Goal: Task Accomplishment & Management: Complete application form

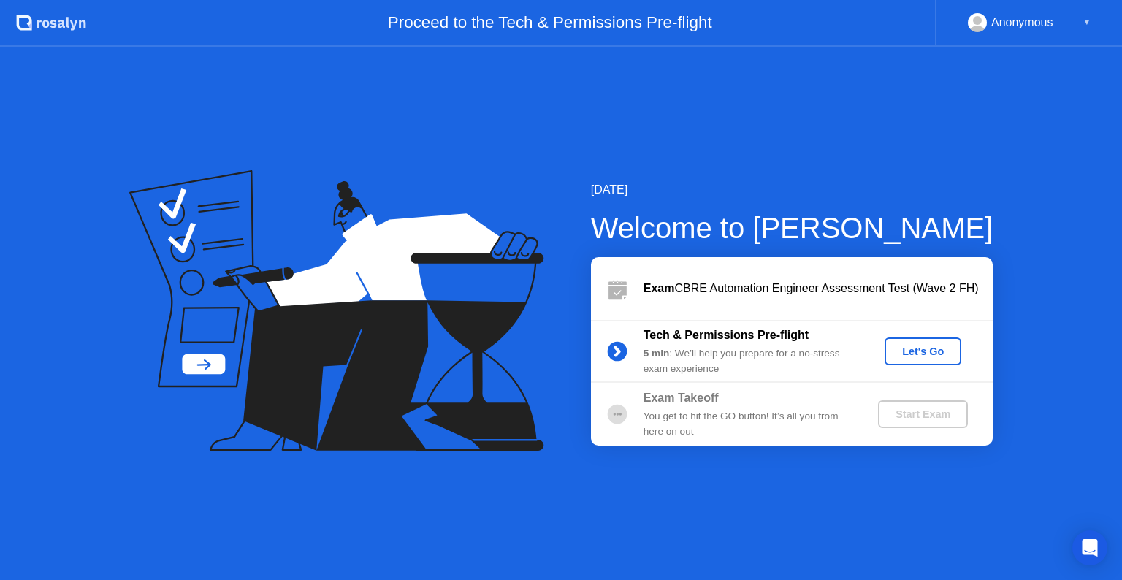
click at [929, 352] on div "Let's Go" at bounding box center [923, 352] width 65 height 12
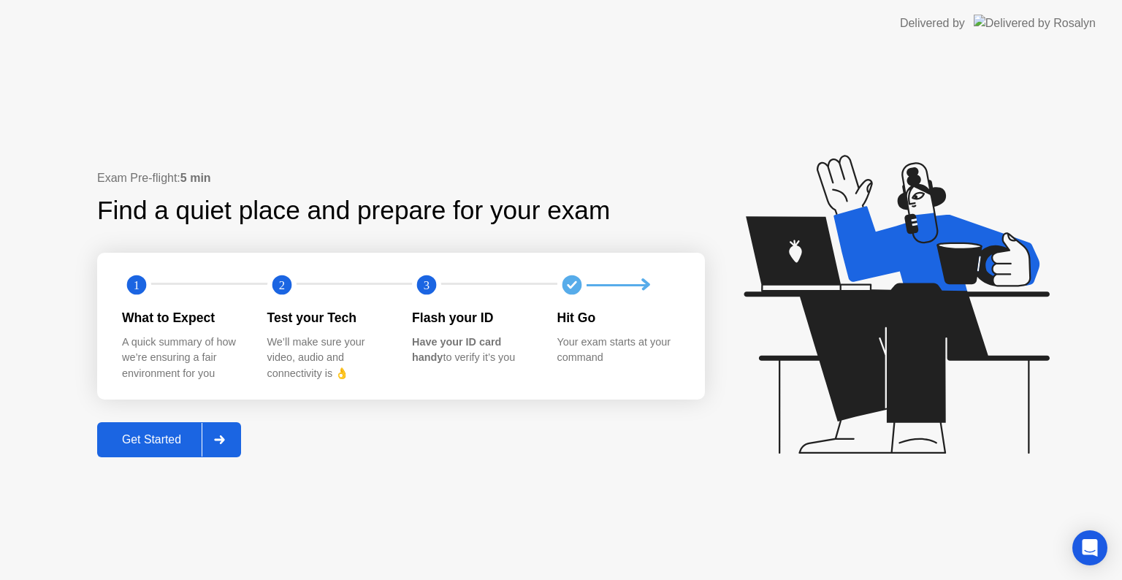
click at [145, 441] on div "Get Started" at bounding box center [152, 439] width 100 height 13
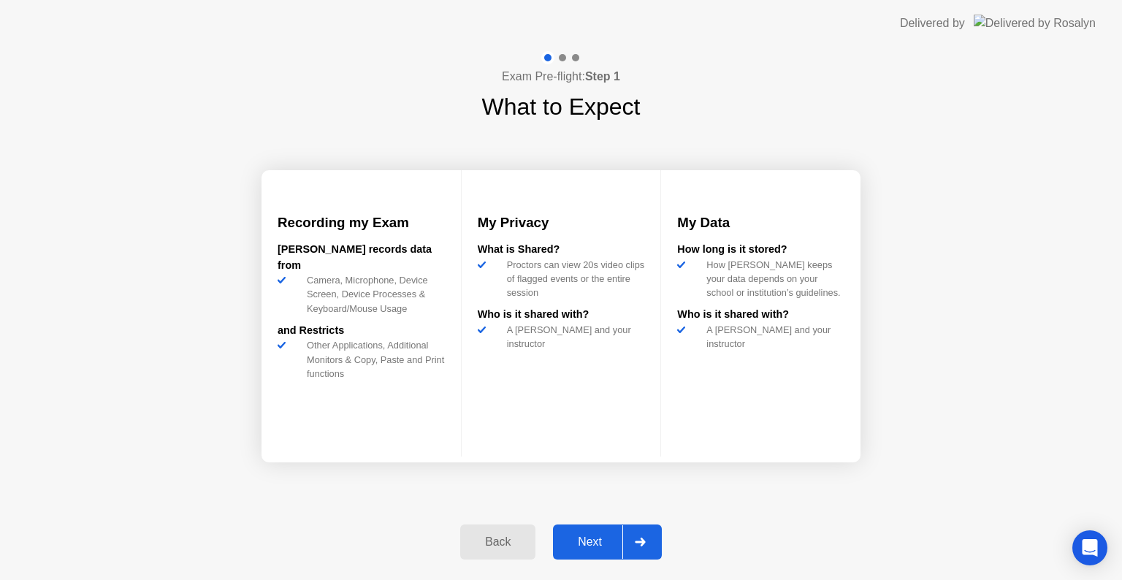
click at [585, 544] on div "Next" at bounding box center [590, 542] width 65 height 13
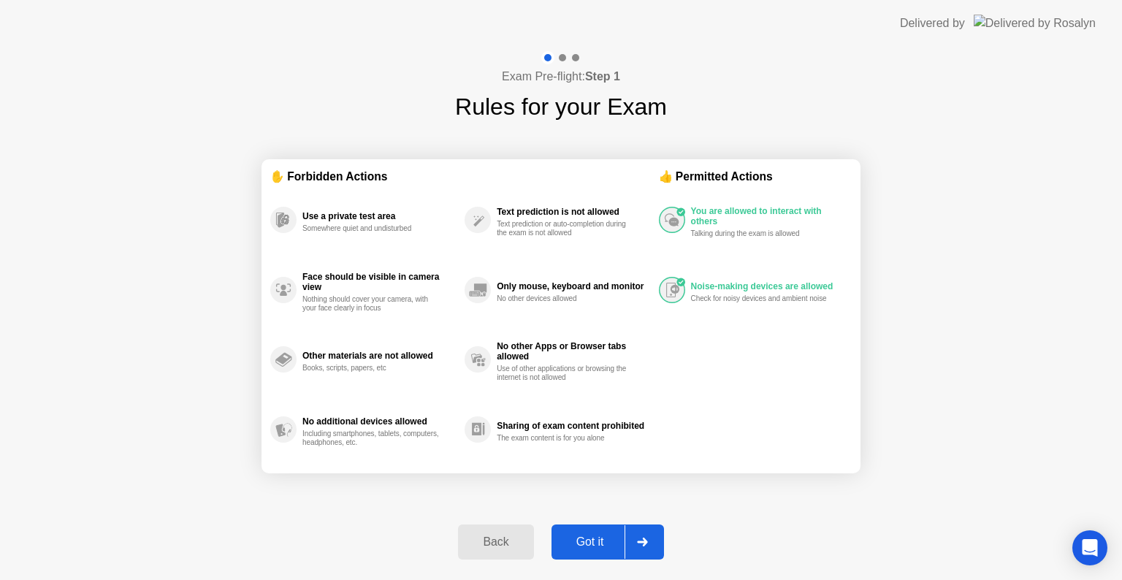
click at [590, 544] on div "Got it" at bounding box center [590, 542] width 69 height 13
select select "**********"
select select "*******"
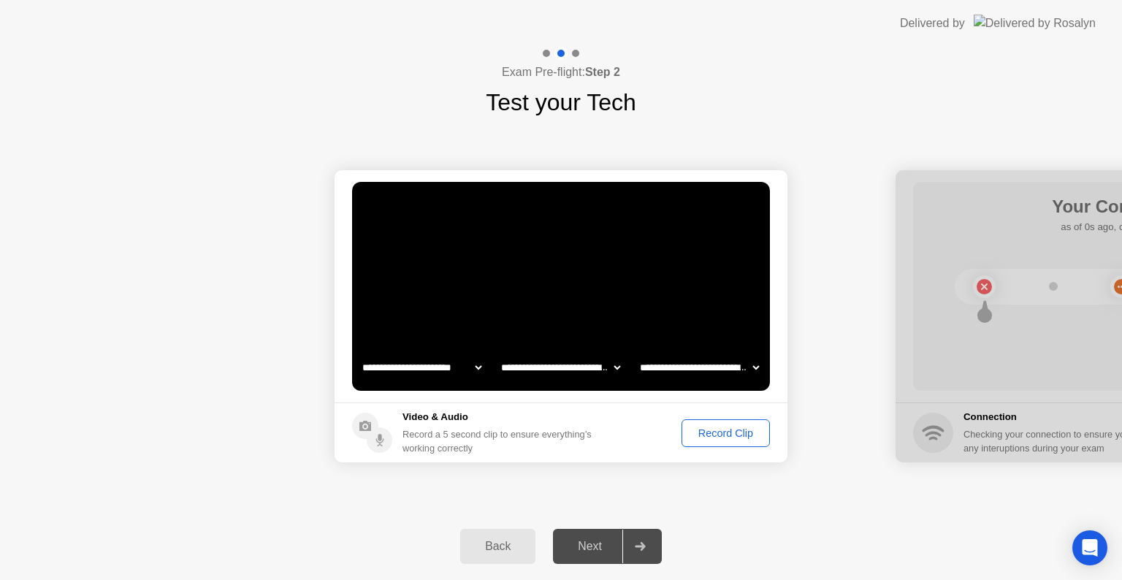
click at [728, 438] on div "Record Clip" at bounding box center [726, 433] width 78 height 12
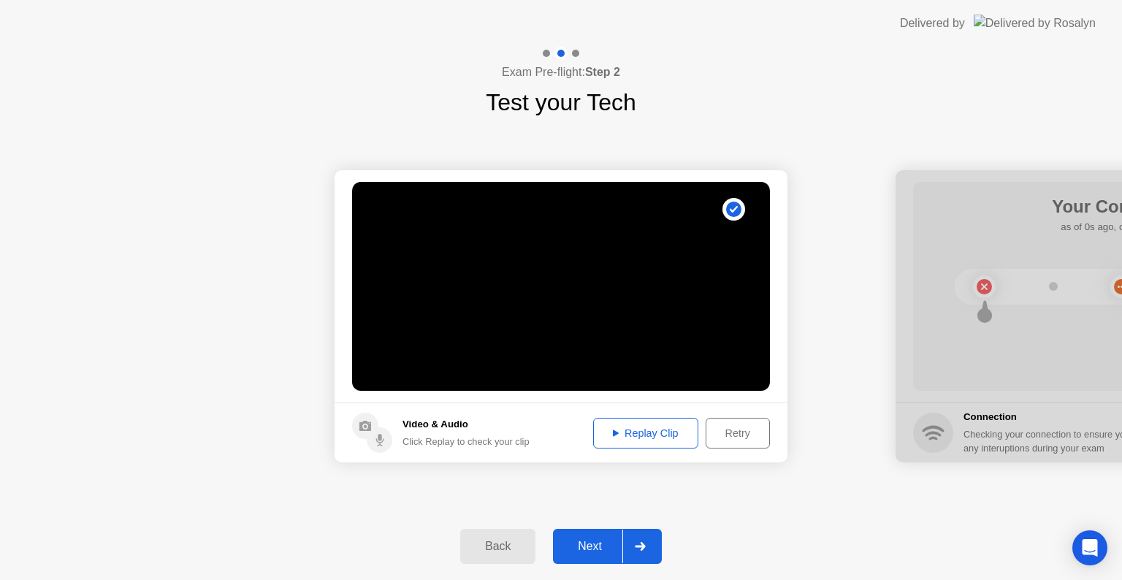
click at [602, 542] on div "Next" at bounding box center [590, 546] width 65 height 13
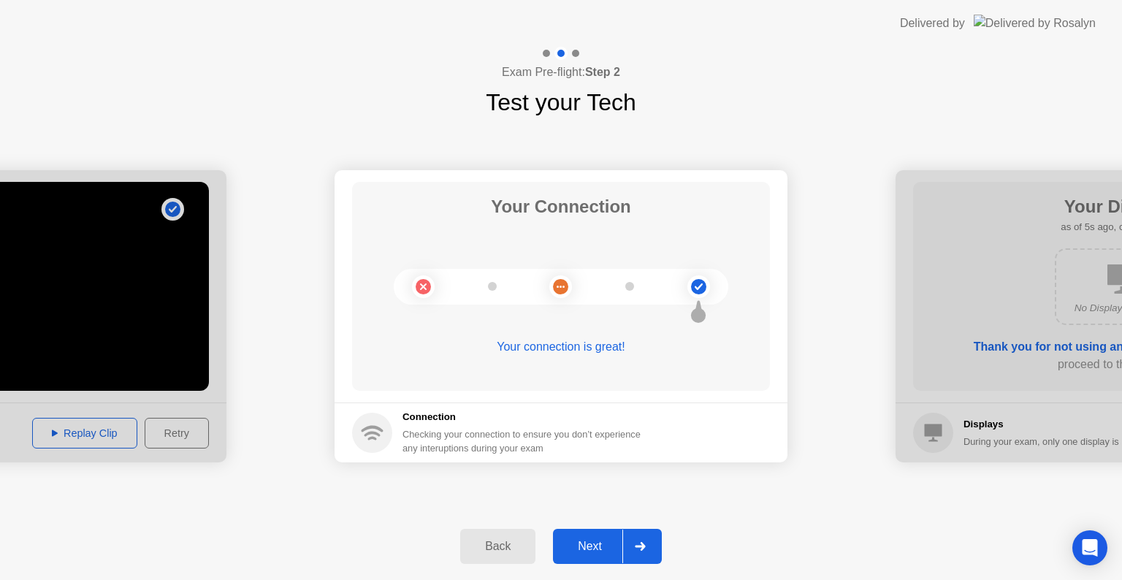
click at [582, 548] on div "Next" at bounding box center [590, 546] width 65 height 13
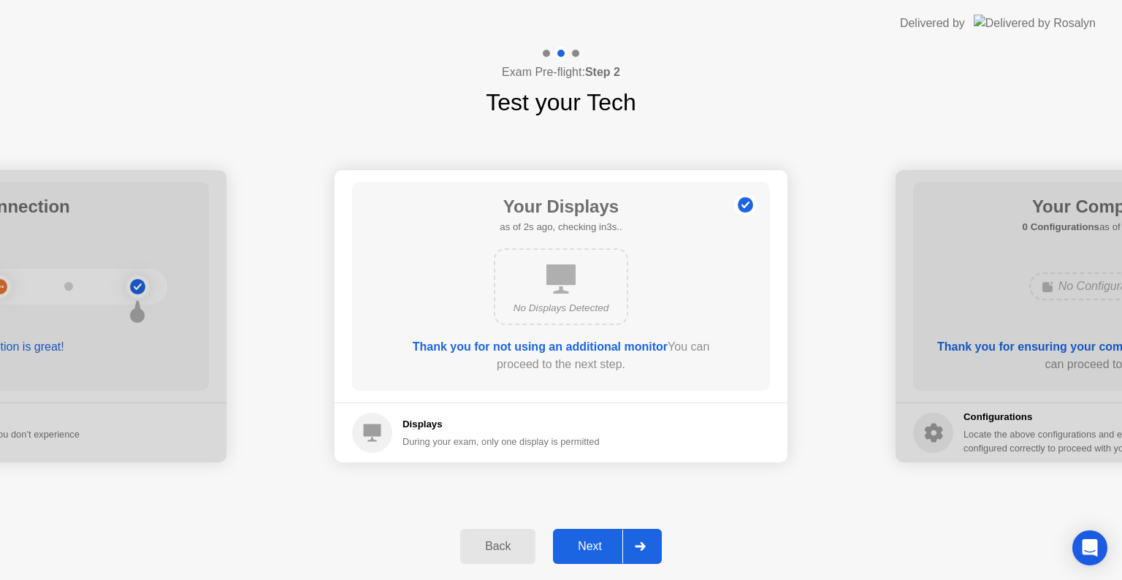
click at [588, 543] on div "Next" at bounding box center [590, 546] width 65 height 13
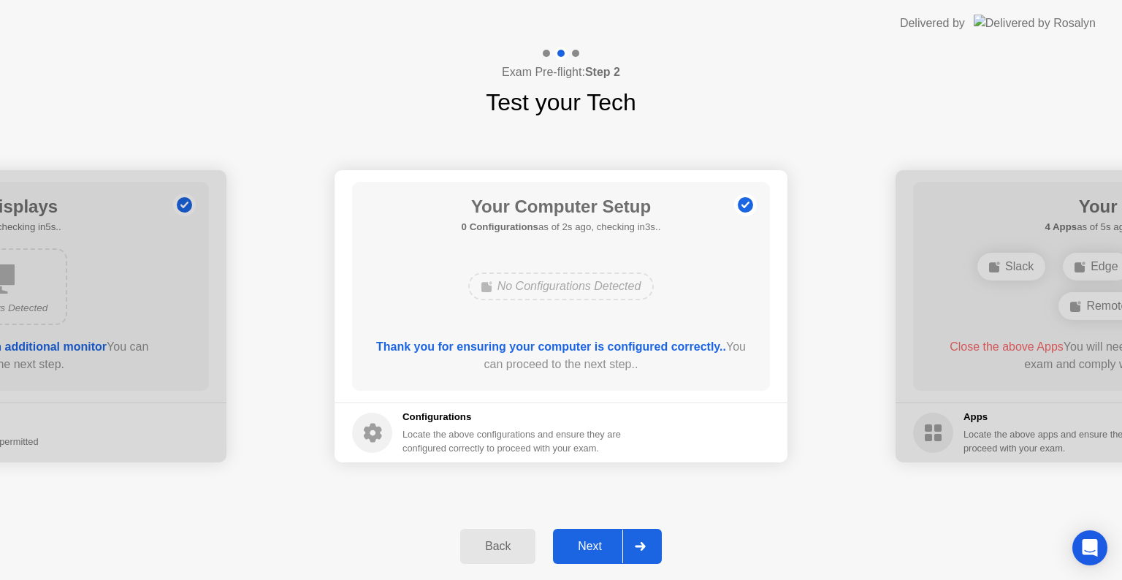
click at [590, 541] on div "Next" at bounding box center [590, 546] width 65 height 13
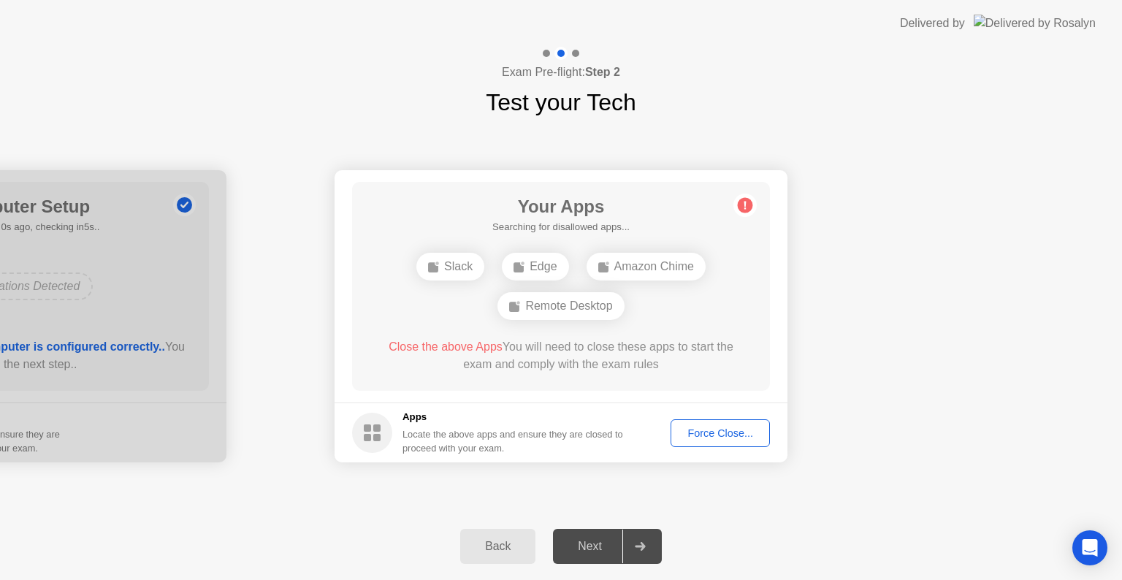
click at [747, 438] on div "Force Close..." at bounding box center [720, 433] width 89 height 12
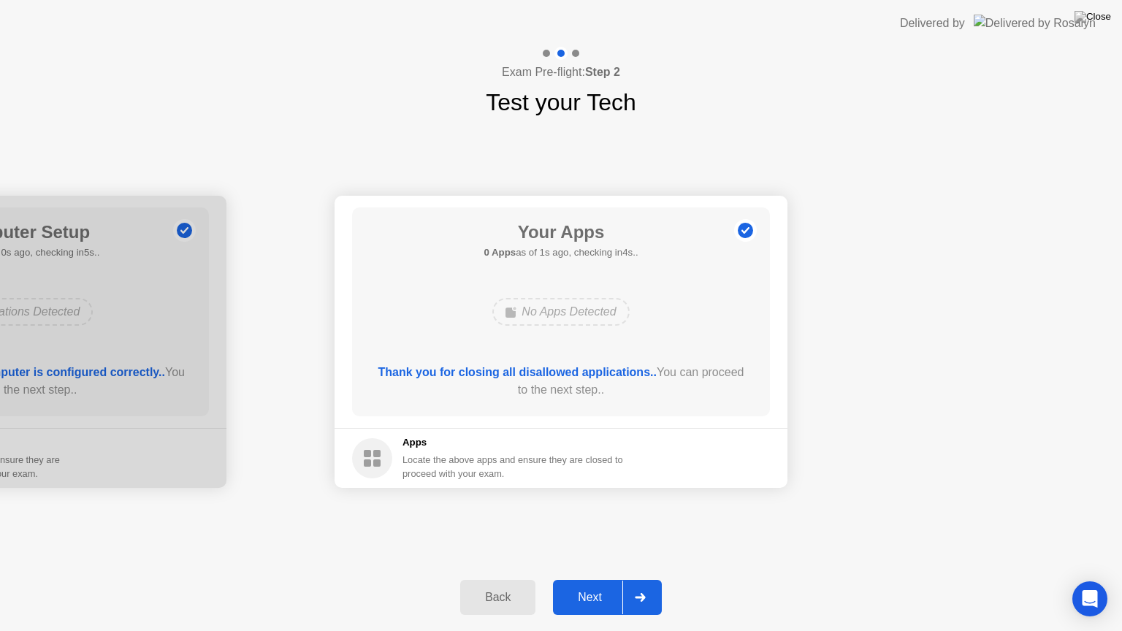
click at [592, 579] on div "Next" at bounding box center [590, 597] width 65 height 13
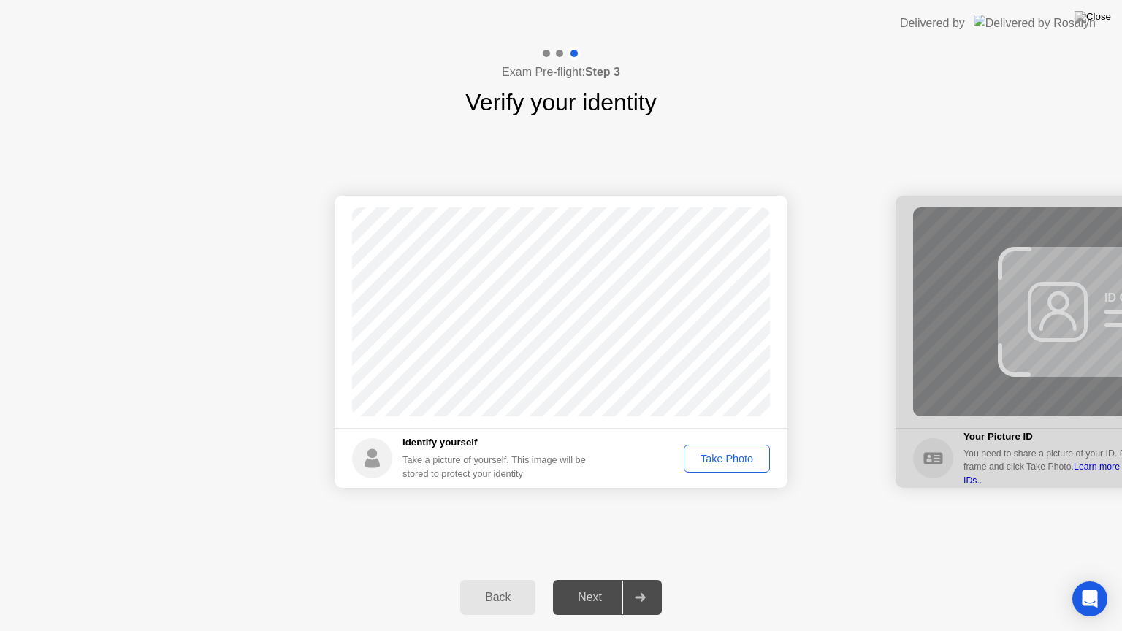
click at [742, 459] on div "Take Photo" at bounding box center [727, 459] width 76 height 12
click at [732, 459] on div "Retake" at bounding box center [736, 459] width 57 height 12
click at [720, 467] on button "Take Photo" at bounding box center [727, 459] width 86 height 28
click at [576, 579] on div "Next" at bounding box center [590, 597] width 65 height 13
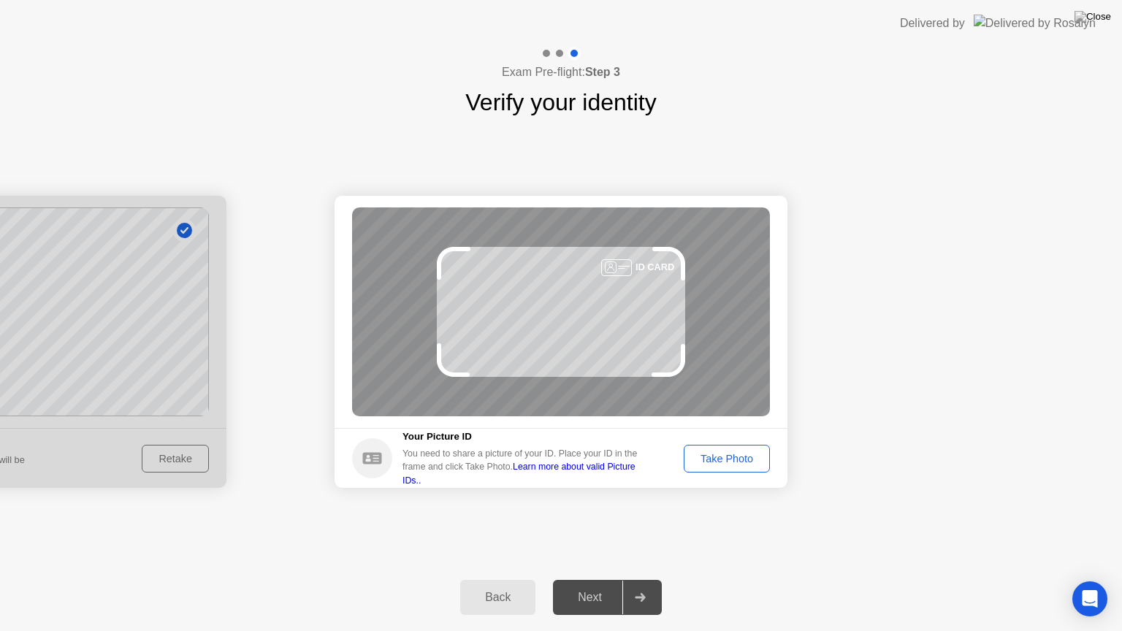
click at [714, 460] on div "Take Photo" at bounding box center [727, 459] width 76 height 12
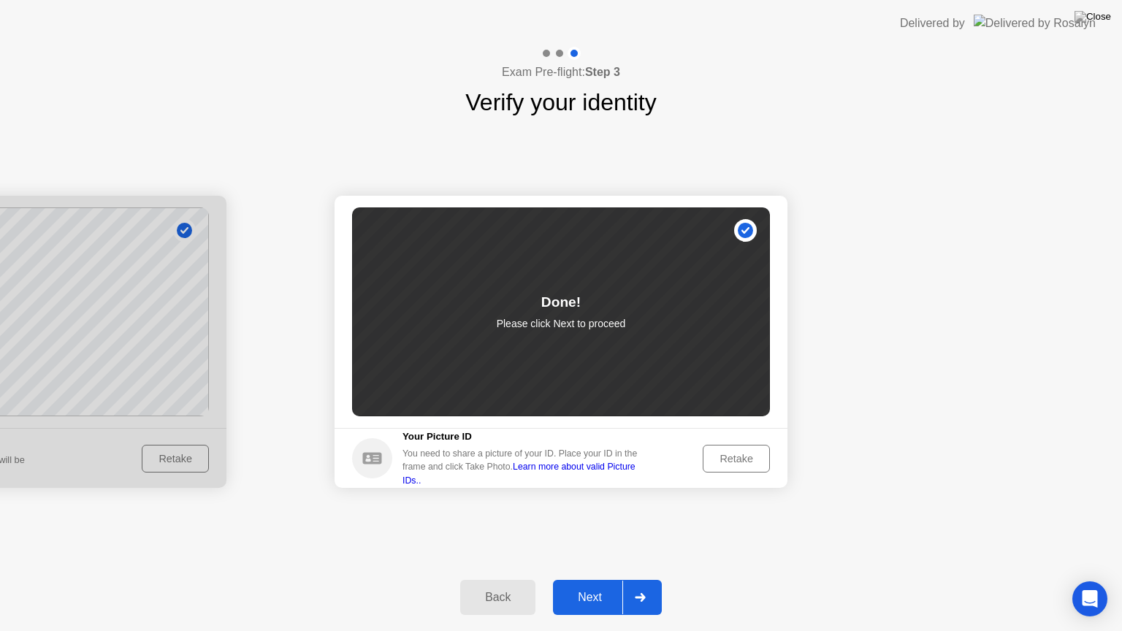
click at [590, 579] on div "Next" at bounding box center [590, 597] width 65 height 13
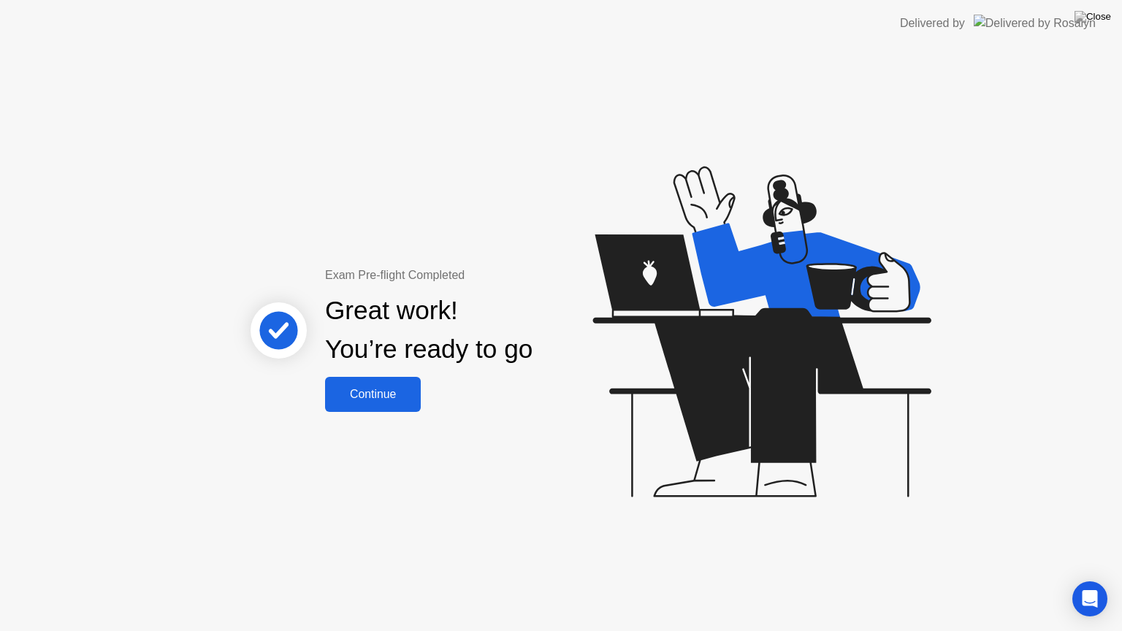
click at [393, 382] on button "Continue" at bounding box center [373, 394] width 96 height 35
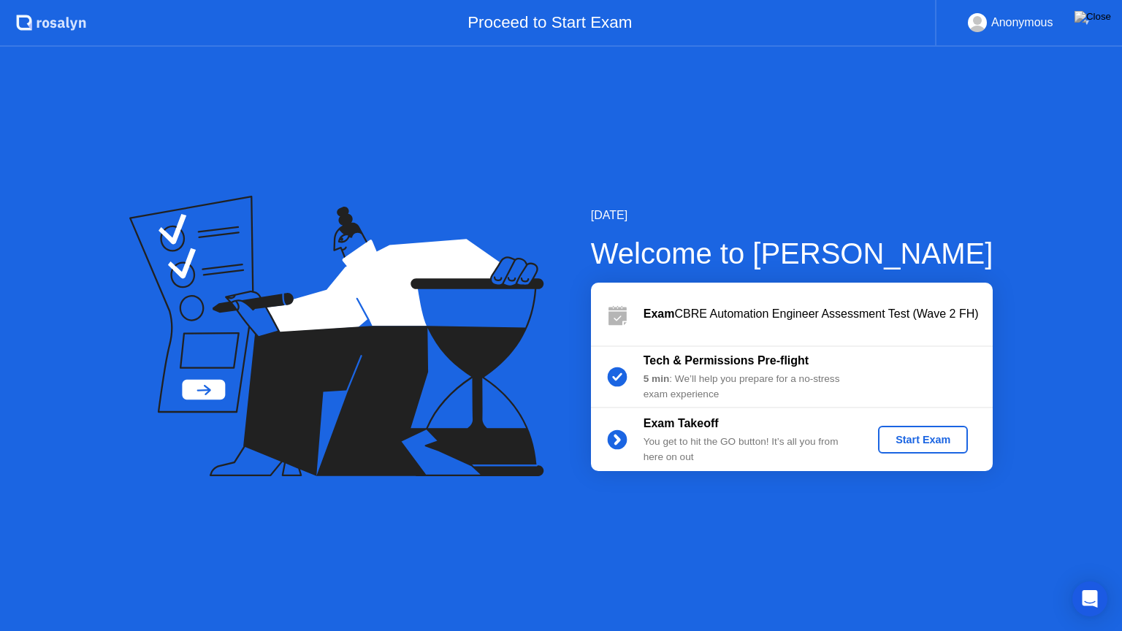
click at [944, 440] on div "Start Exam" at bounding box center [923, 440] width 78 height 12
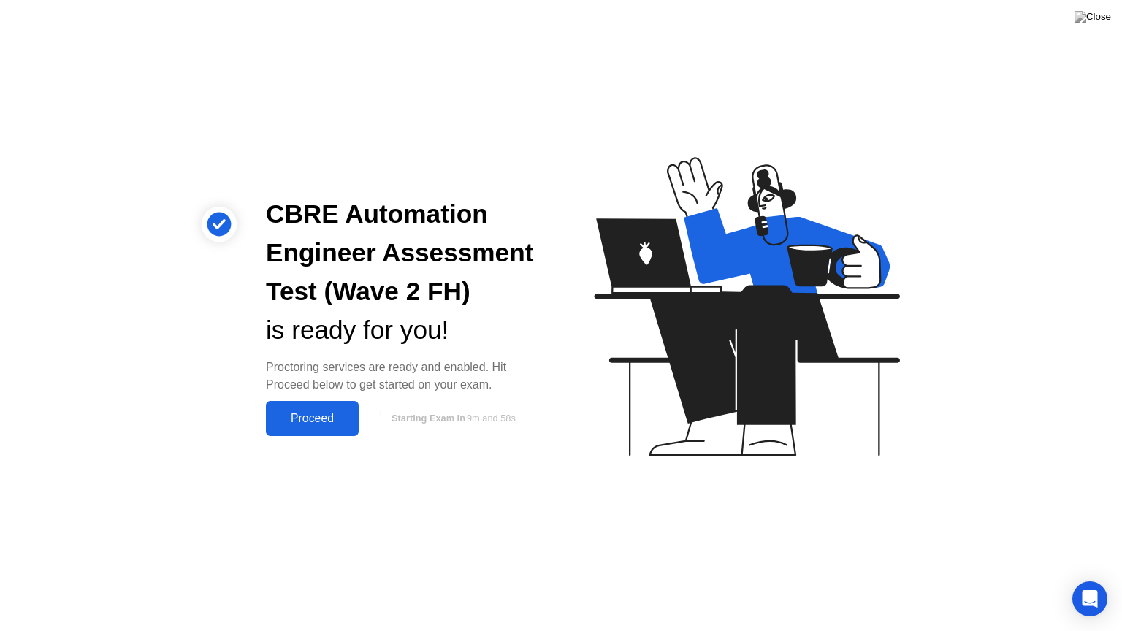
click at [329, 425] on div "Proceed" at bounding box center [312, 418] width 84 height 13
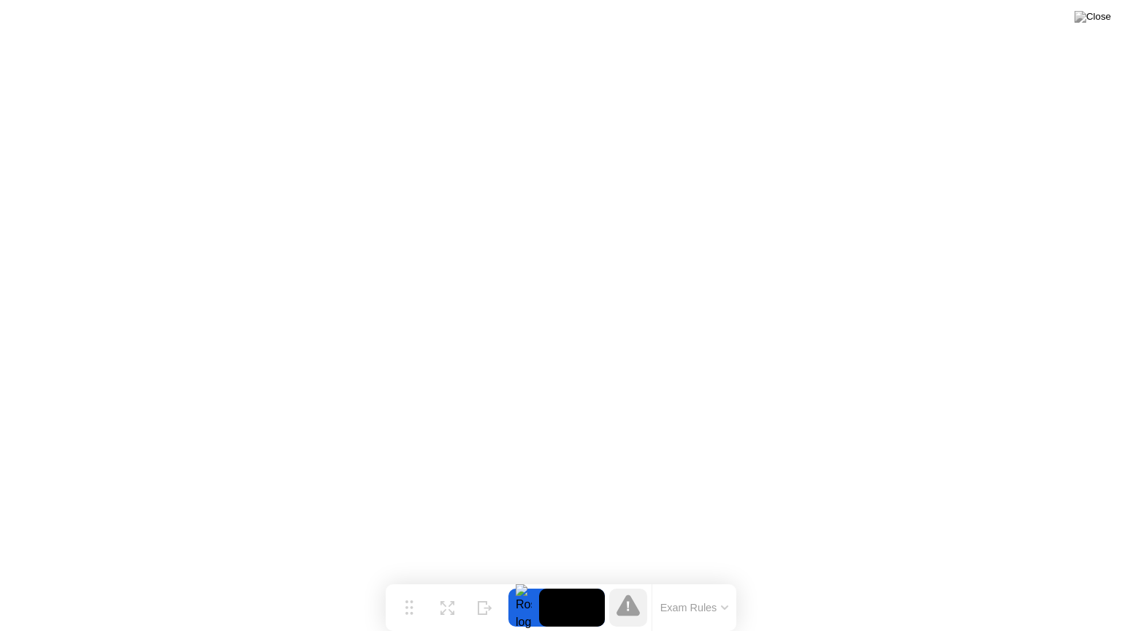
click at [724, 579] on icon at bounding box center [725, 608] width 6 height 3
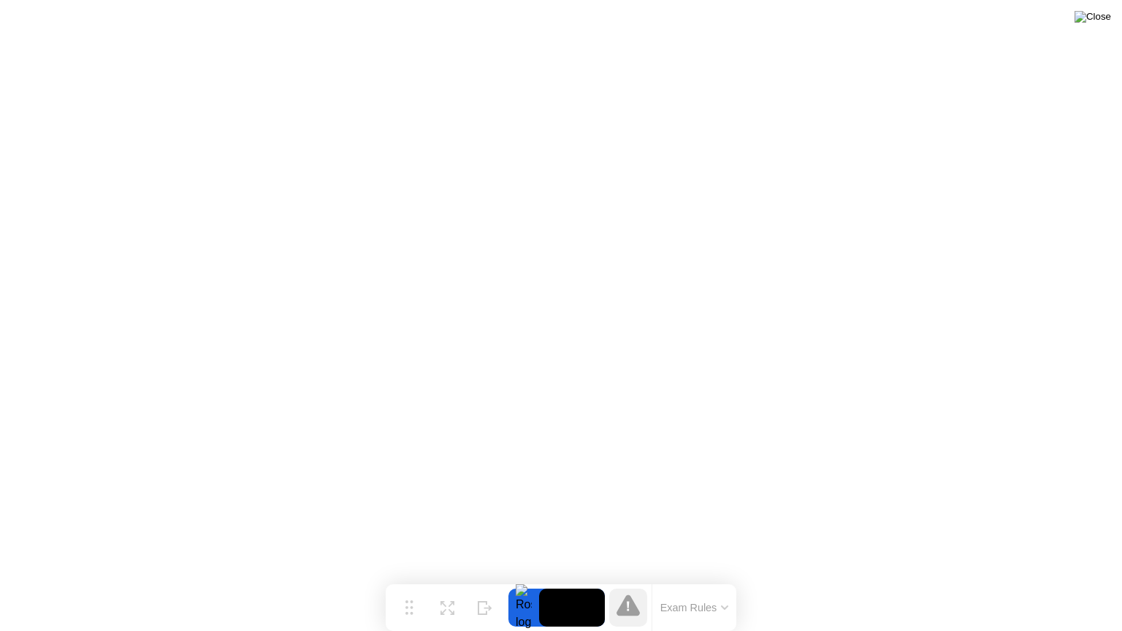
click at [1105, 21] on img at bounding box center [1093, 17] width 37 height 12
